Goal: Find specific page/section: Find specific page/section

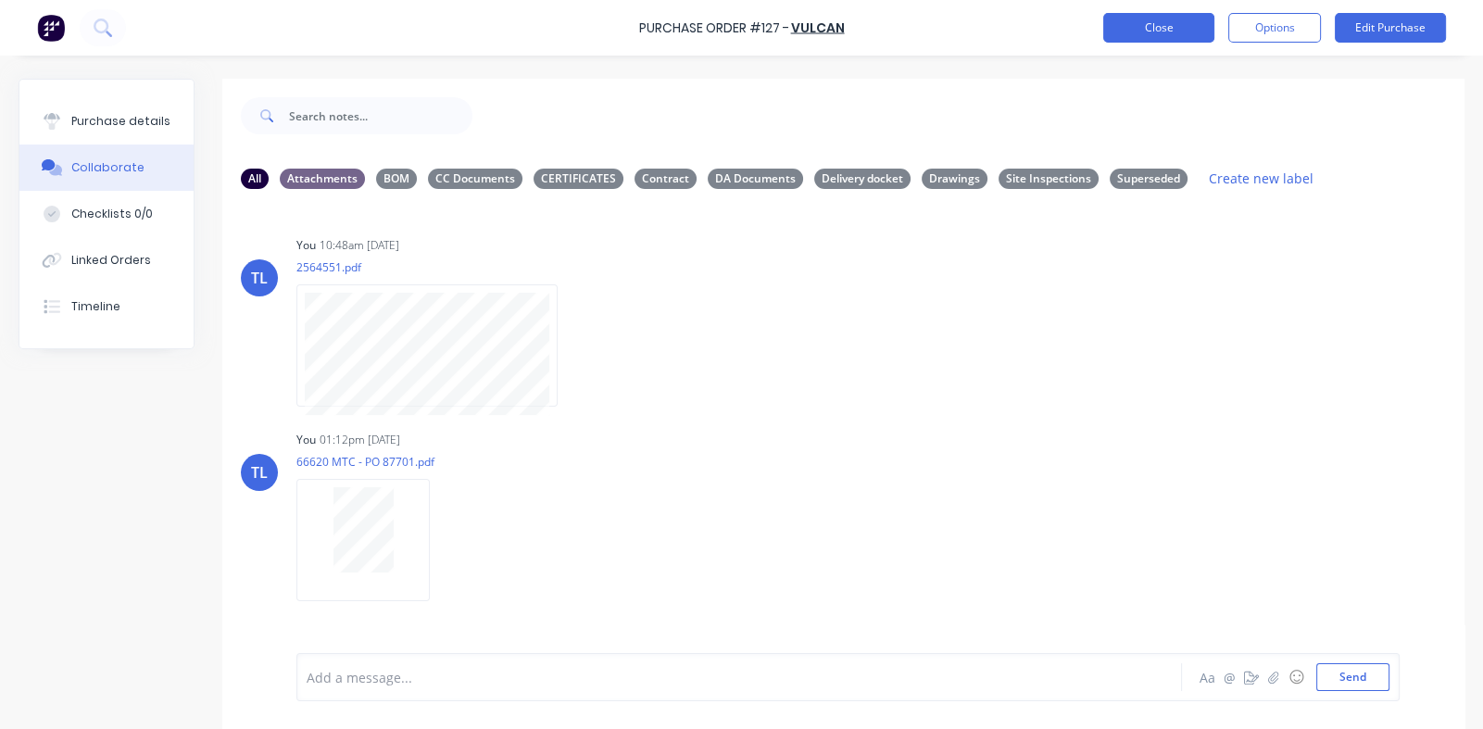
scroll to position [151, 0]
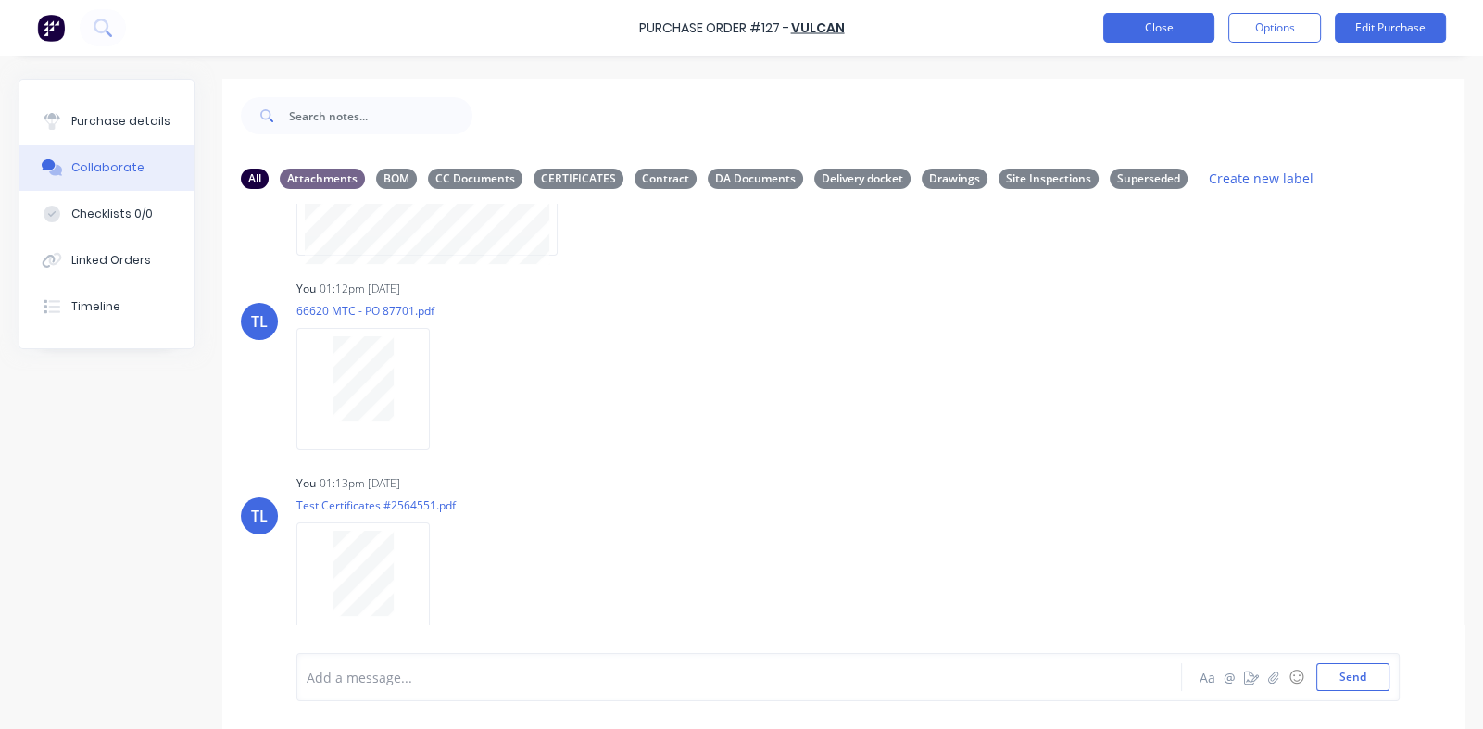
click at [1150, 19] on button "Close" at bounding box center [1158, 28] width 111 height 30
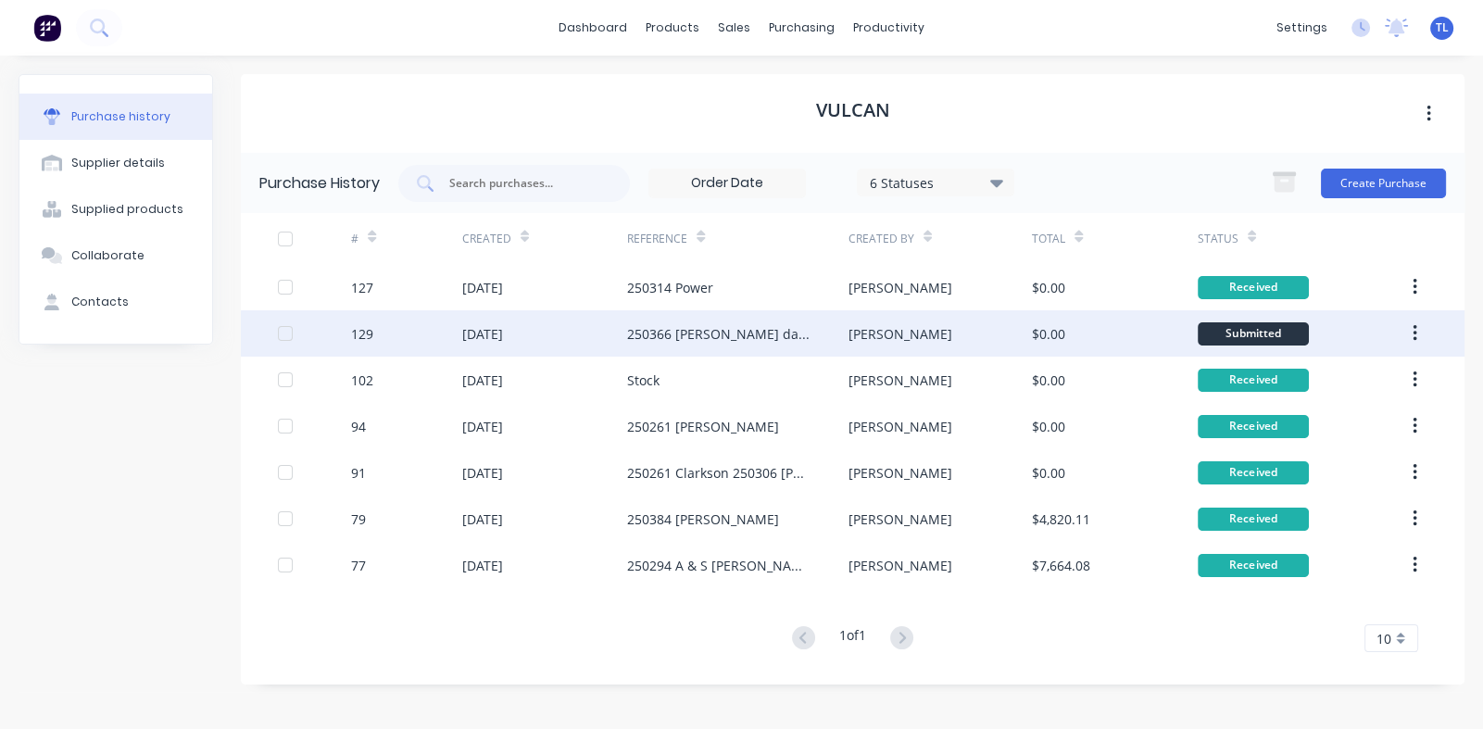
click at [576, 339] on div "[DATE]" at bounding box center [545, 333] width 166 height 46
type textarea "x"
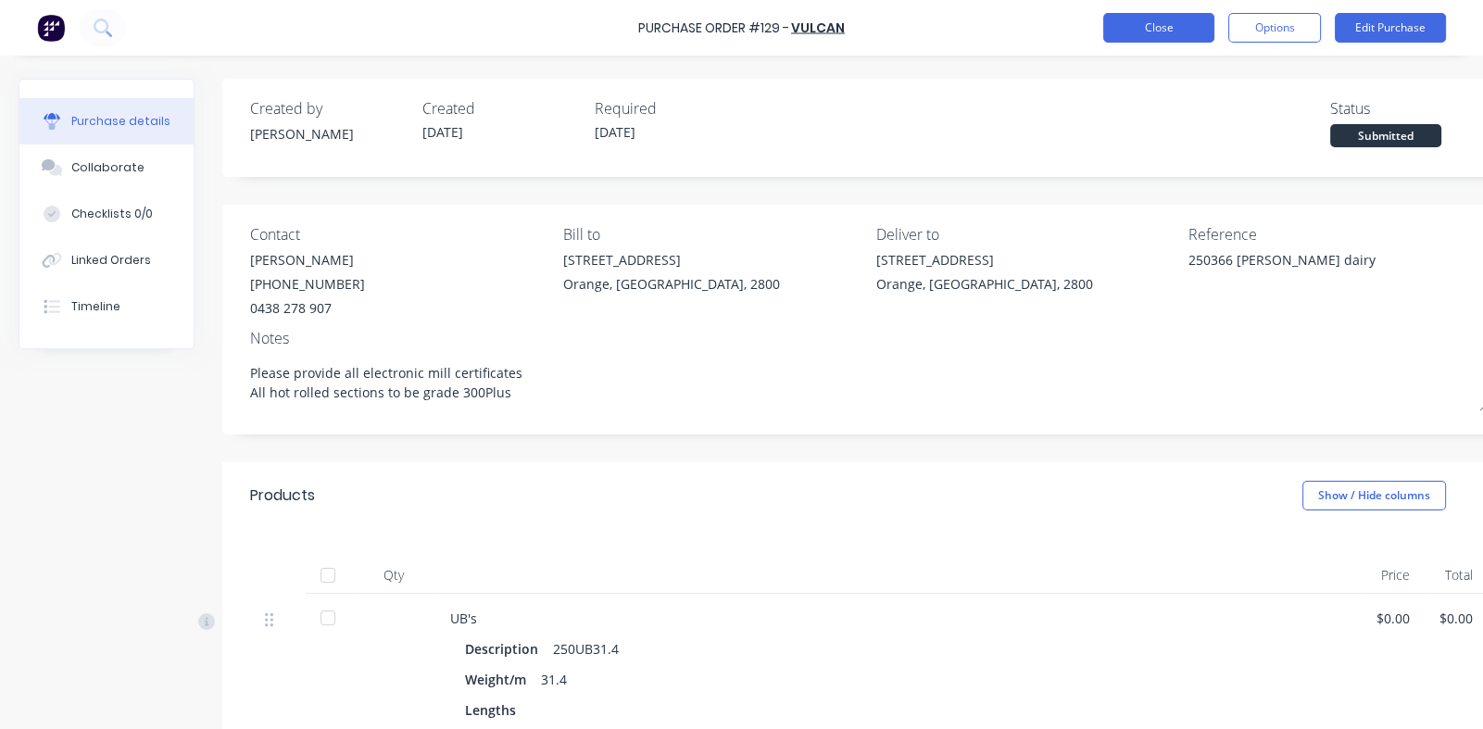
click at [1158, 36] on button "Close" at bounding box center [1158, 28] width 111 height 30
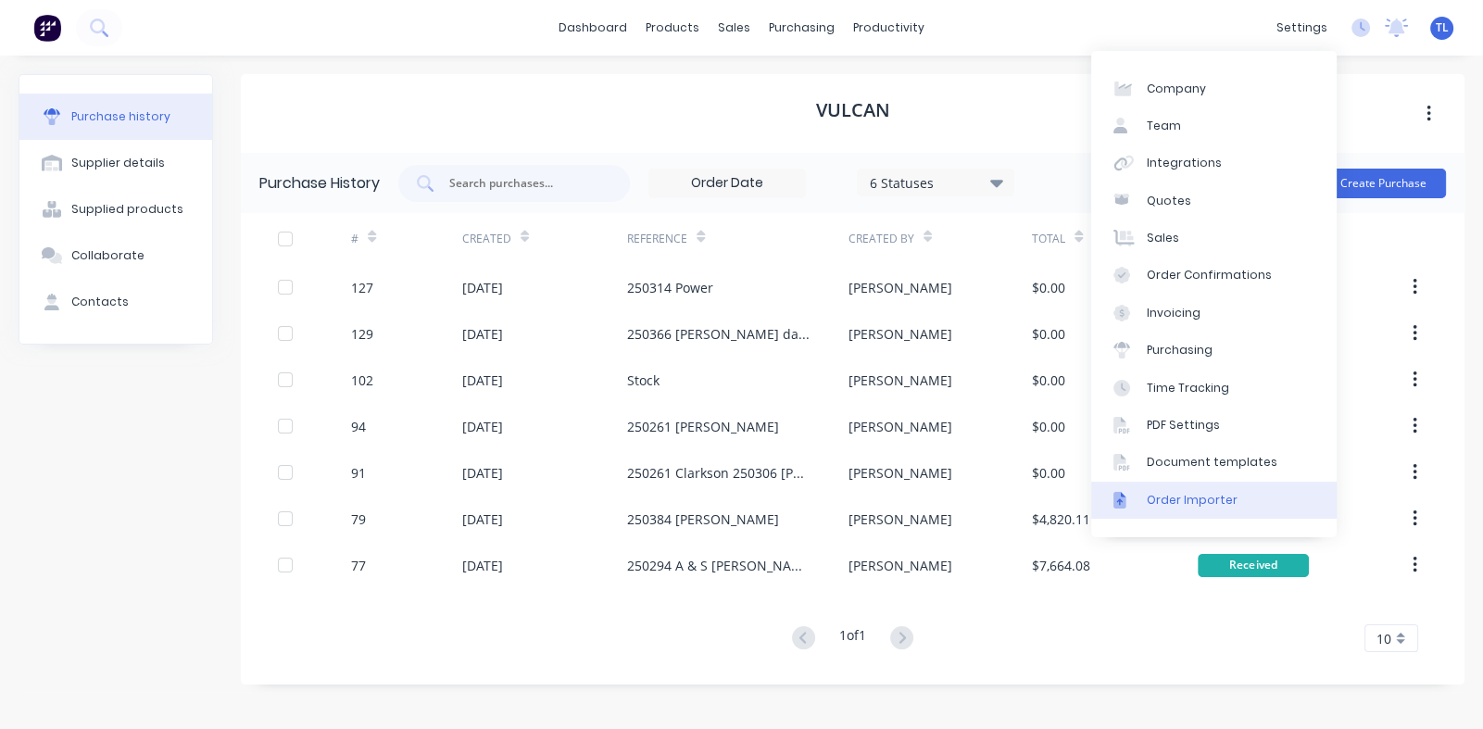
click at [1152, 500] on div "Order Importer" at bounding box center [1192, 500] width 91 height 17
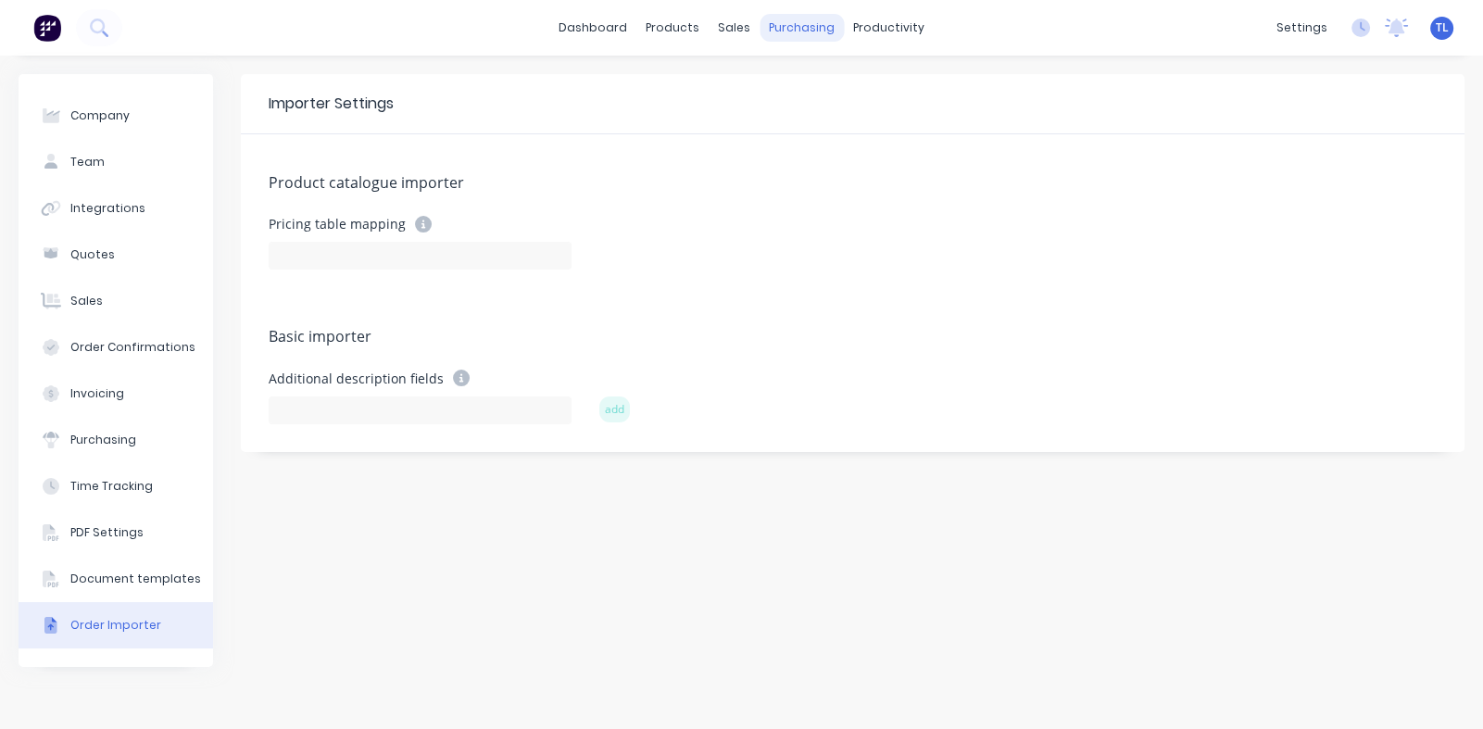
click at [803, 34] on div "purchasing" at bounding box center [802, 28] width 84 height 28
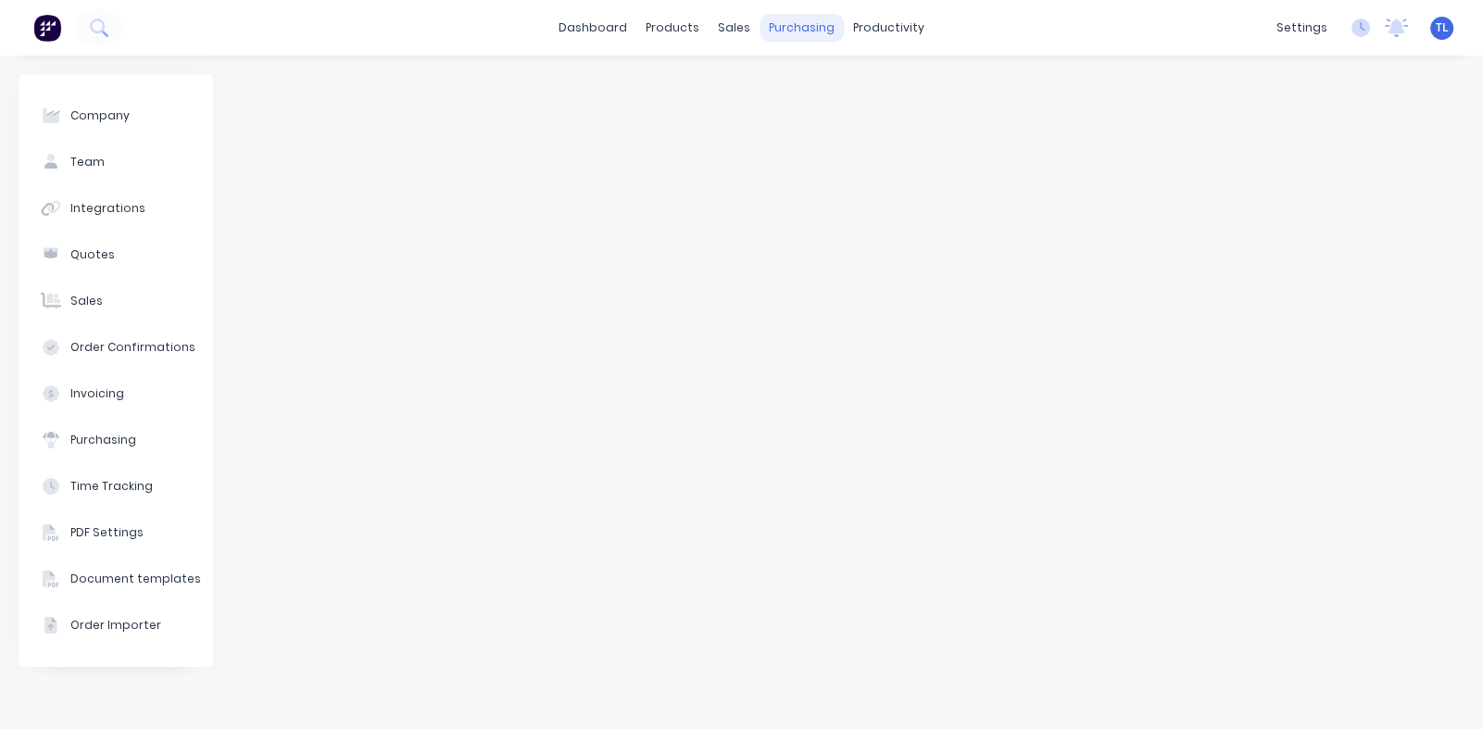
click at [787, 22] on div "purchasing" at bounding box center [802, 28] width 84 height 28
click at [739, 33] on div "sales" at bounding box center [734, 28] width 51 height 28
click at [794, 84] on div "Sales Orders" at bounding box center [803, 89] width 76 height 17
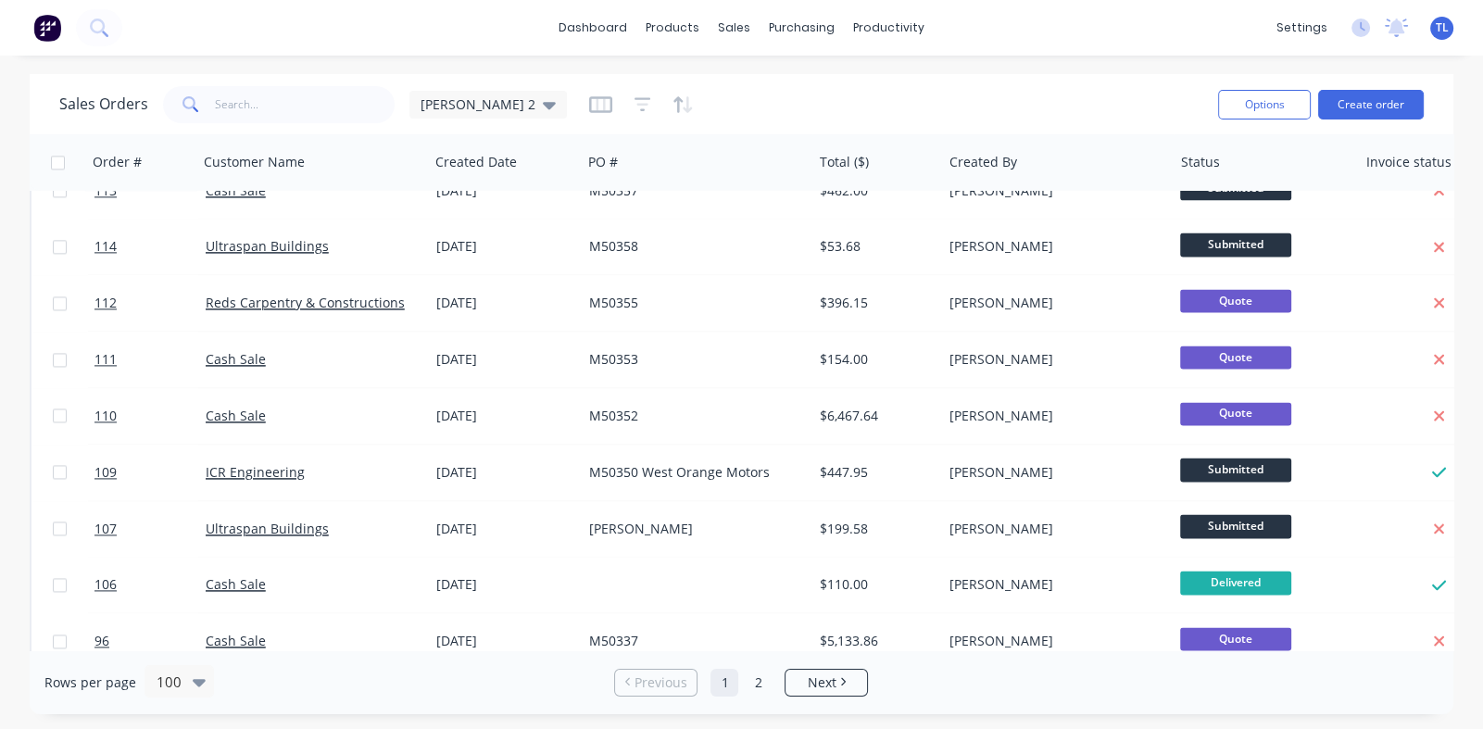
scroll to position [3427, 0]
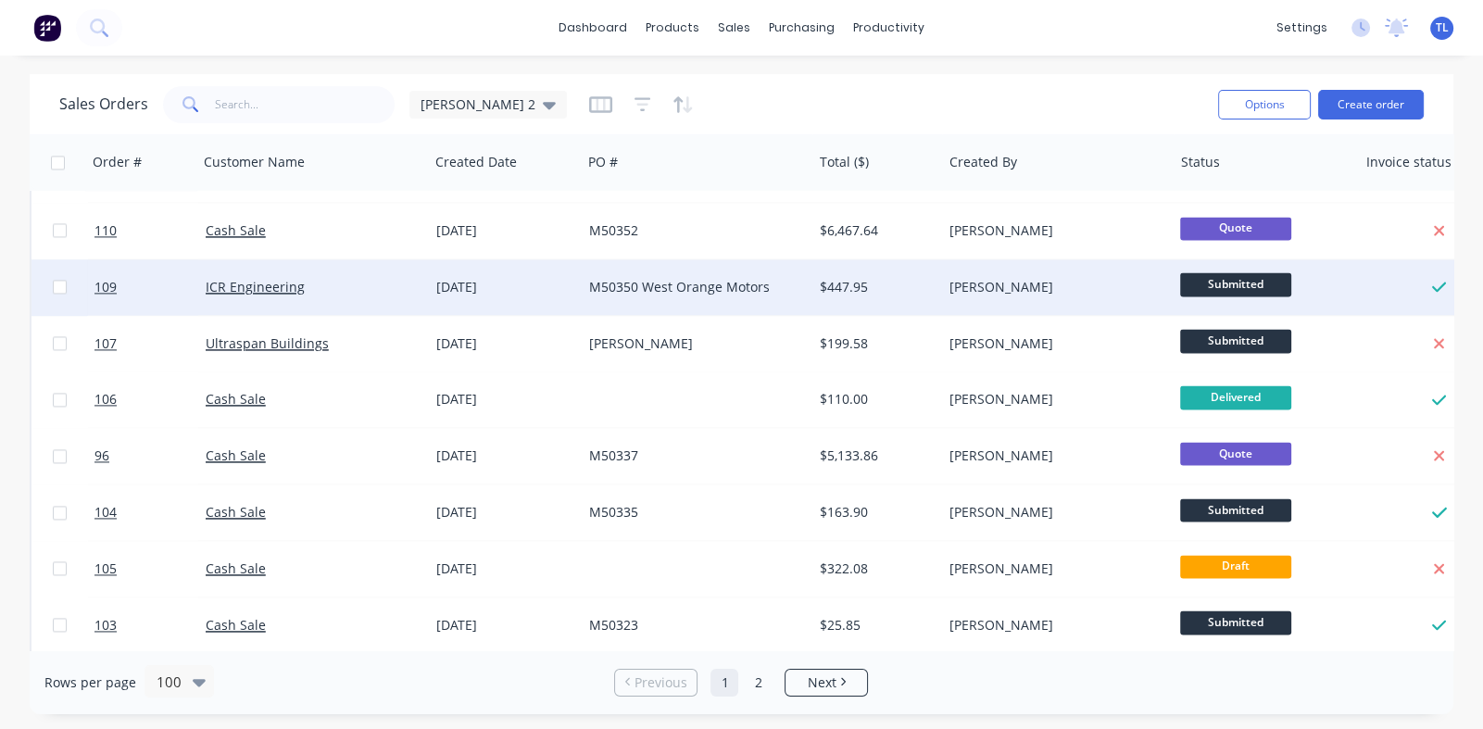
click at [565, 281] on div "[DATE]" at bounding box center [505, 287] width 138 height 19
